Goal: Information Seeking & Learning: Learn about a topic

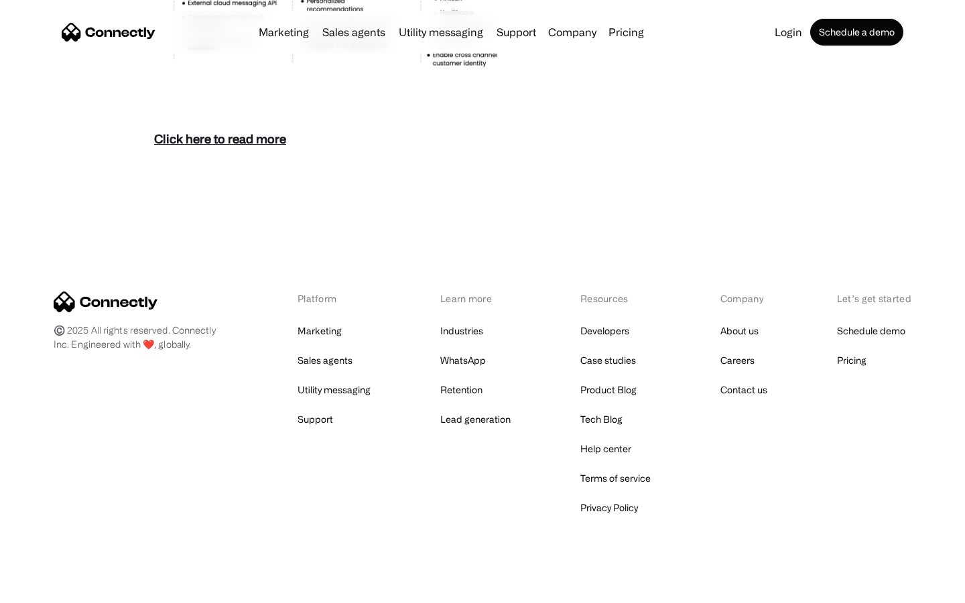
scroll to position [5810, 0]
